Goal: Transaction & Acquisition: Purchase product/service

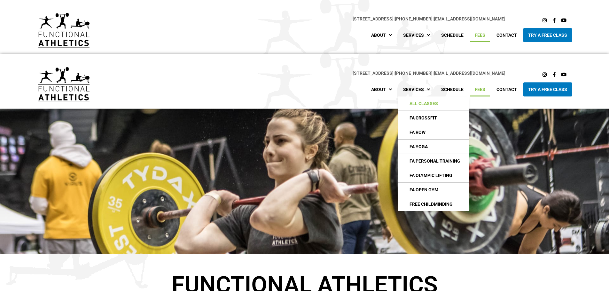
click at [427, 106] on link "All Classes" at bounding box center [433, 104] width 70 height 14
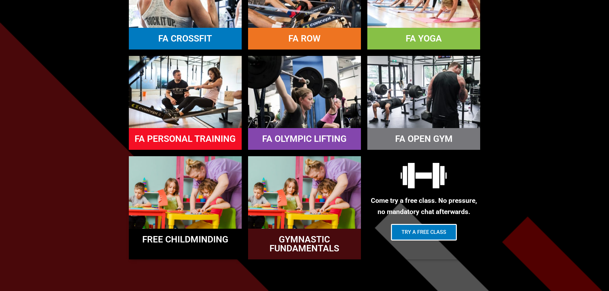
scroll to position [448, 0]
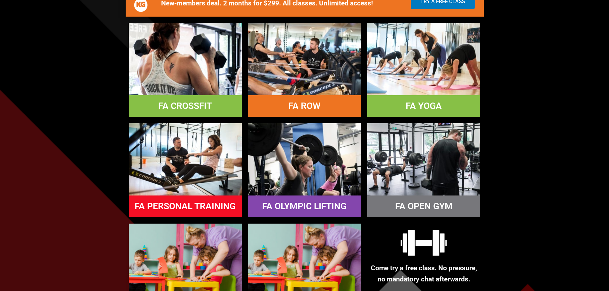
click at [175, 104] on link "FA CROSSFIT" at bounding box center [185, 106] width 54 height 11
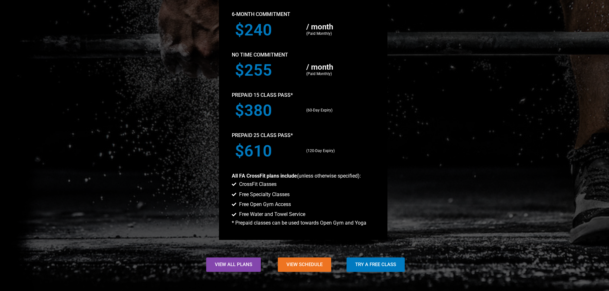
scroll to position [703, 0]
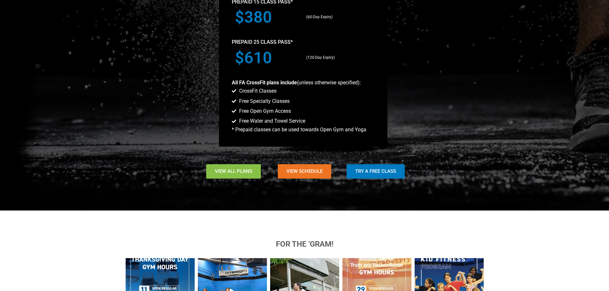
click at [254, 174] on link "View All Plans" at bounding box center [233, 171] width 55 height 14
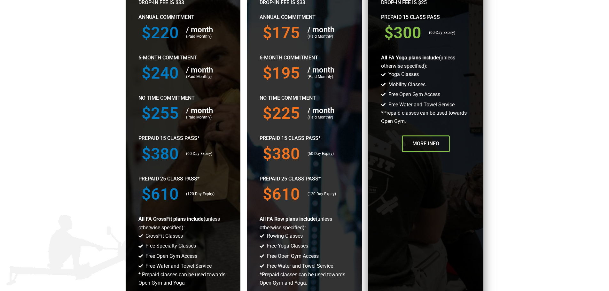
scroll to position [384, 0]
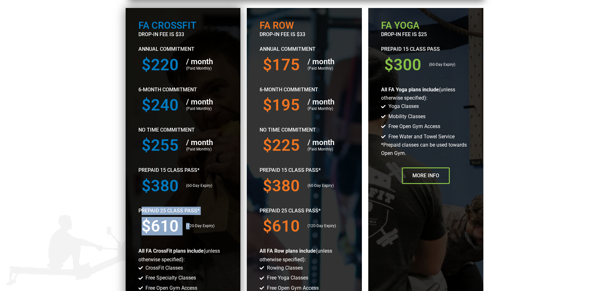
drag, startPoint x: 185, startPoint y: 233, endPoint x: 141, endPoint y: 210, distance: 50.2
click at [141, 210] on div "FA Crossfit drop-in fee is $33 Annual Commitment $220 / month (Paid Monthly) 6-…" at bounding box center [183, 183] width 115 height 350
click at [142, 226] on h3 "$610" at bounding box center [161, 226] width 38 height 16
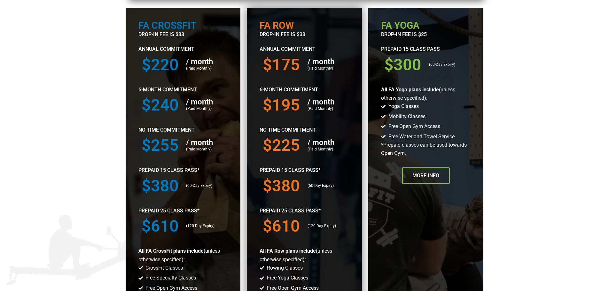
scroll to position [416, 0]
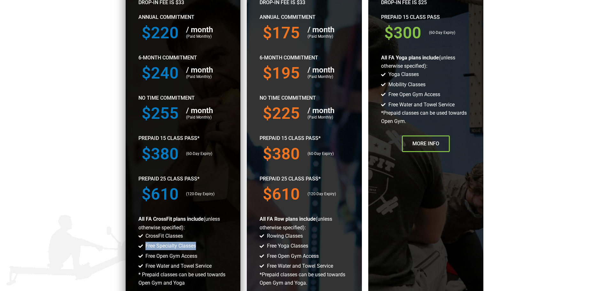
drag, startPoint x: 141, startPoint y: 246, endPoint x: 209, endPoint y: 247, distance: 68.1
click at [209, 247] on li "Free Specialty Classes" at bounding box center [183, 246] width 90 height 9
click at [236, 256] on div at bounding box center [183, 151] width 115 height 350
drag, startPoint x: 207, startPoint y: 249, endPoint x: 142, endPoint y: 247, distance: 64.9
click at [142, 247] on li "Free Specialty Classes" at bounding box center [183, 246] width 90 height 9
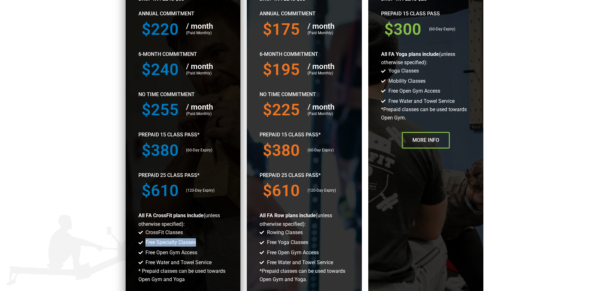
scroll to position [384, 0]
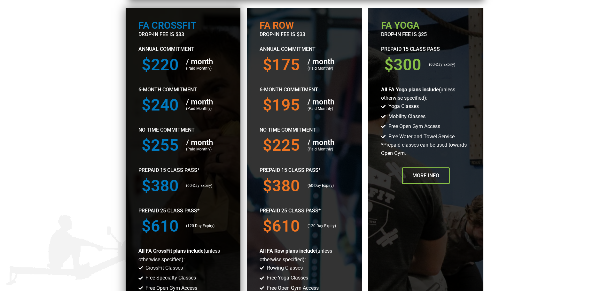
click at [223, 241] on div at bounding box center [183, 183] width 115 height 350
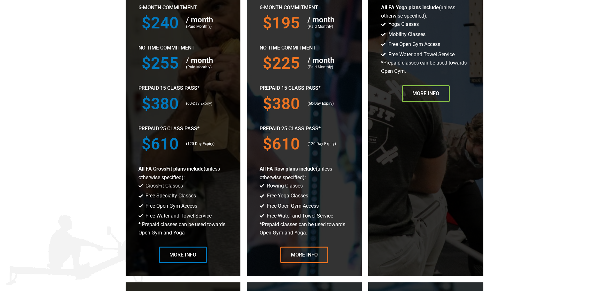
scroll to position [448, 0]
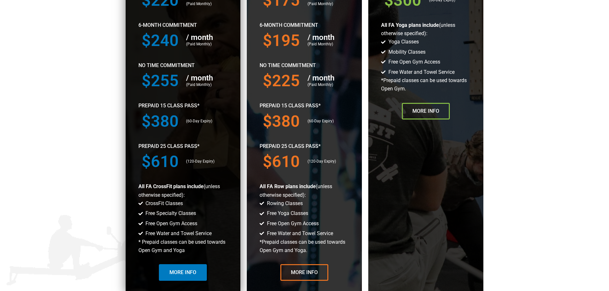
click at [200, 269] on link "More Info" at bounding box center [183, 272] width 48 height 17
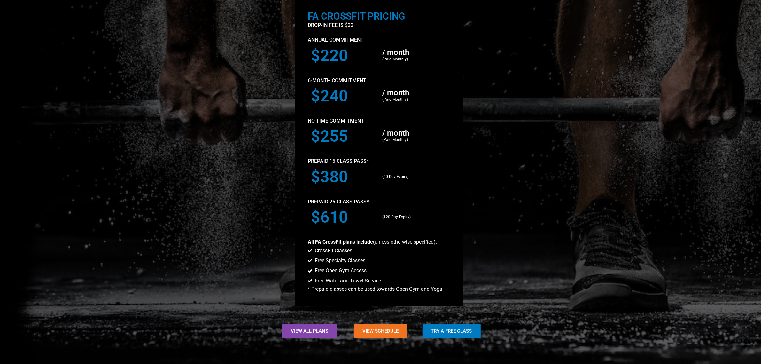
scroll to position [604, 0]
